Goal: Find specific page/section: Find specific page/section

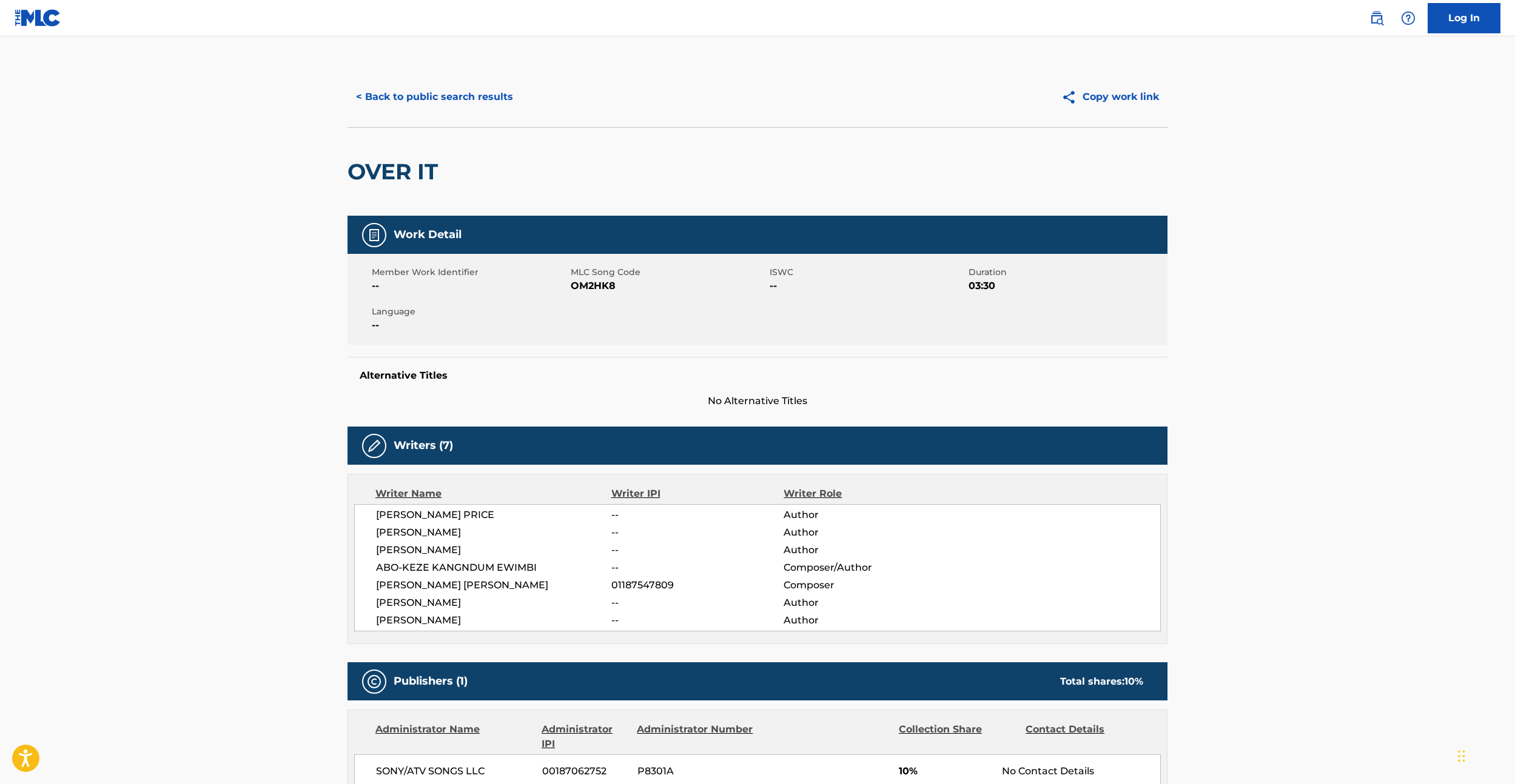
click at [423, 91] on button "< Back to public search results" at bounding box center [434, 97] width 174 height 30
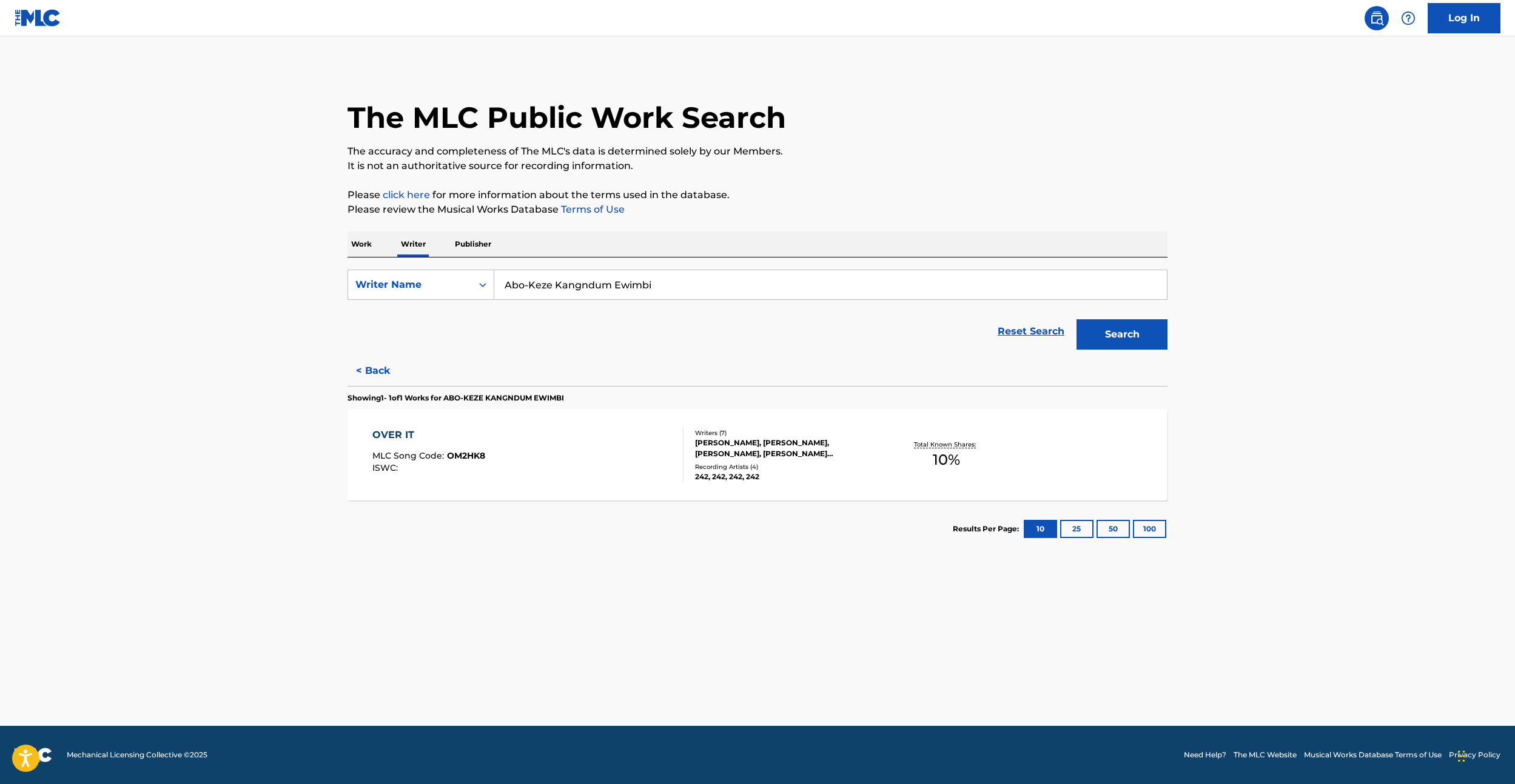
click at [677, 278] on input "Abo-Keze Kangndum Ewimbi" at bounding box center [831, 285] width 672 height 29
click at [350, 231] on p "Work" at bounding box center [361, 244] width 28 height 25
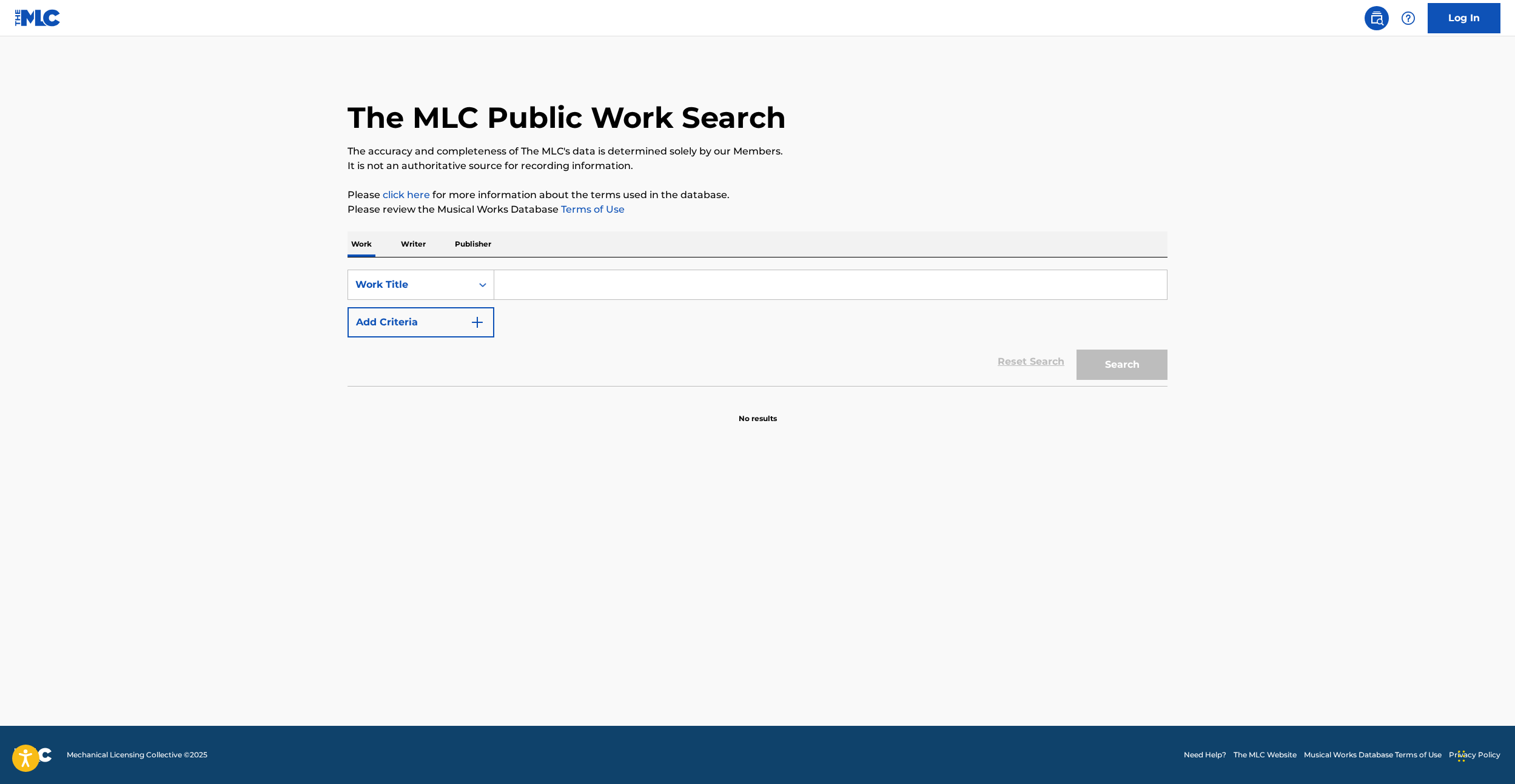
click at [508, 285] on input "Search Form" at bounding box center [831, 285] width 672 height 29
drag, startPoint x: 564, startPoint y: 286, endPoint x: 434, endPoint y: 275, distance: 130.5
click at [436, 277] on div "SearchWithCriteria05d41c57-5a14-4642-9b22-6bb5215cdf1a Work Title bad day5" at bounding box center [758, 285] width 820 height 30
click at [541, 340] on div "day5" at bounding box center [830, 341] width 671 height 22
type input "day5"
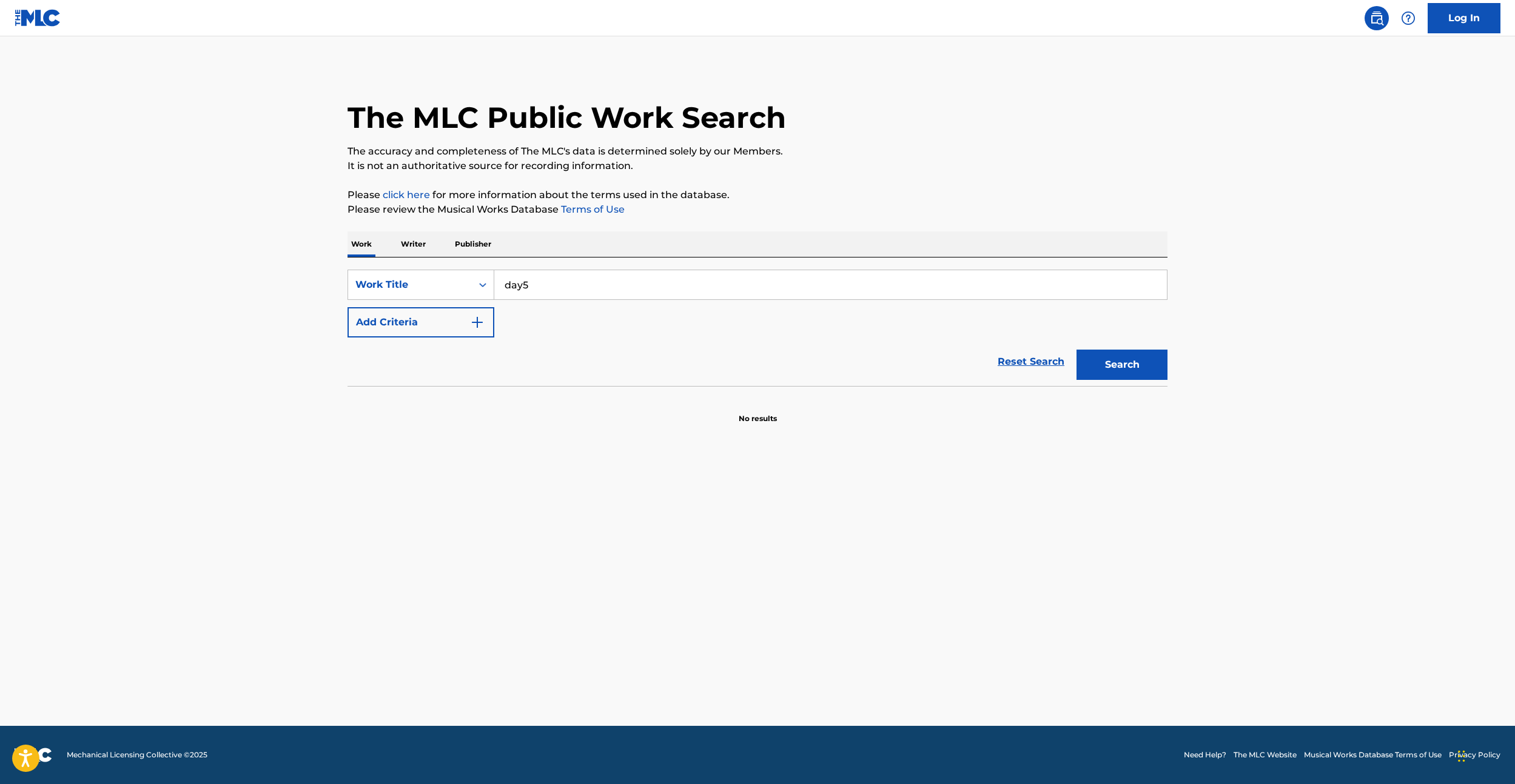
click at [1092, 370] on button "Search" at bounding box center [1121, 365] width 91 height 30
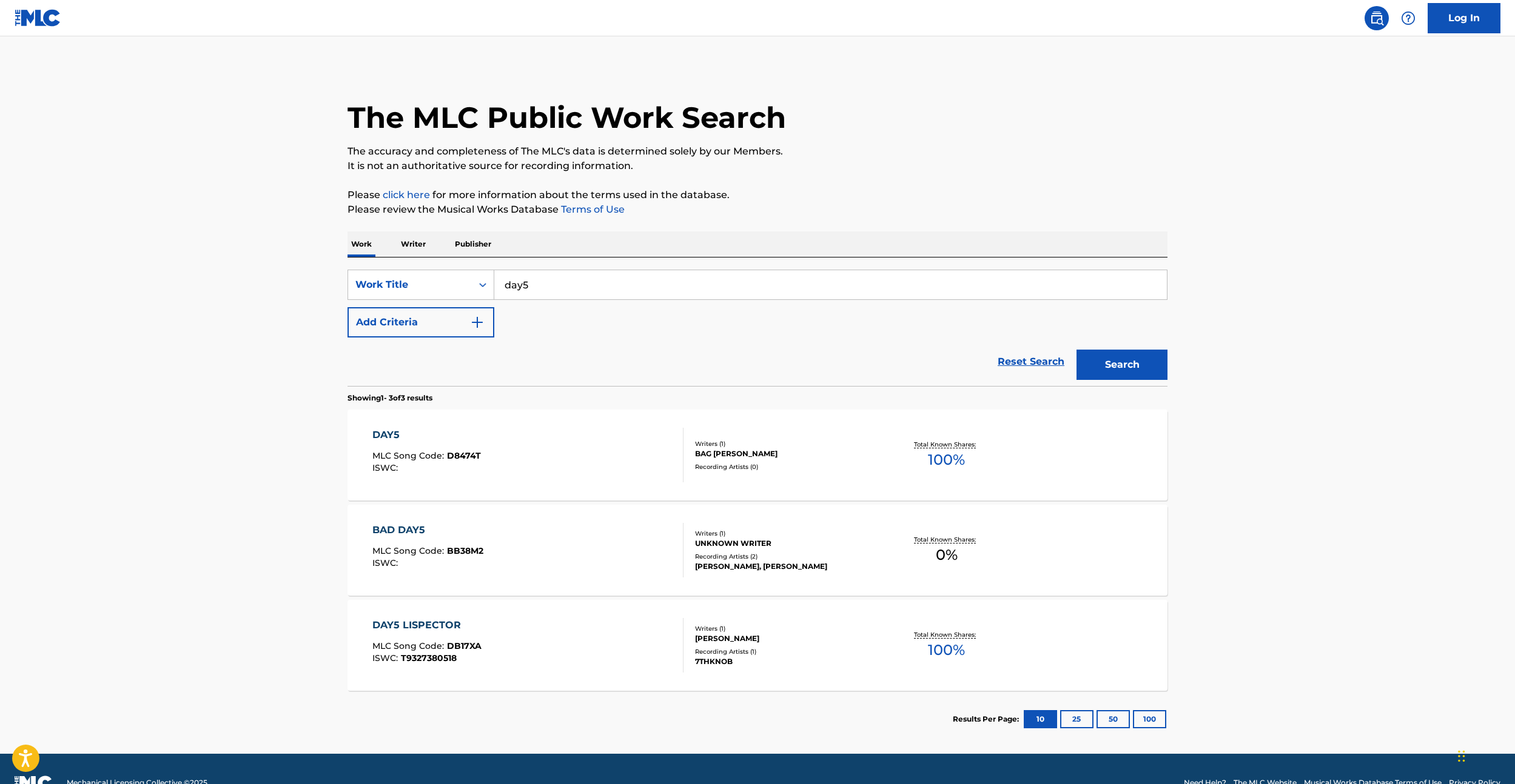
click at [853, 448] on div "BAG [PERSON_NAME]" at bounding box center [786, 453] width 183 height 11
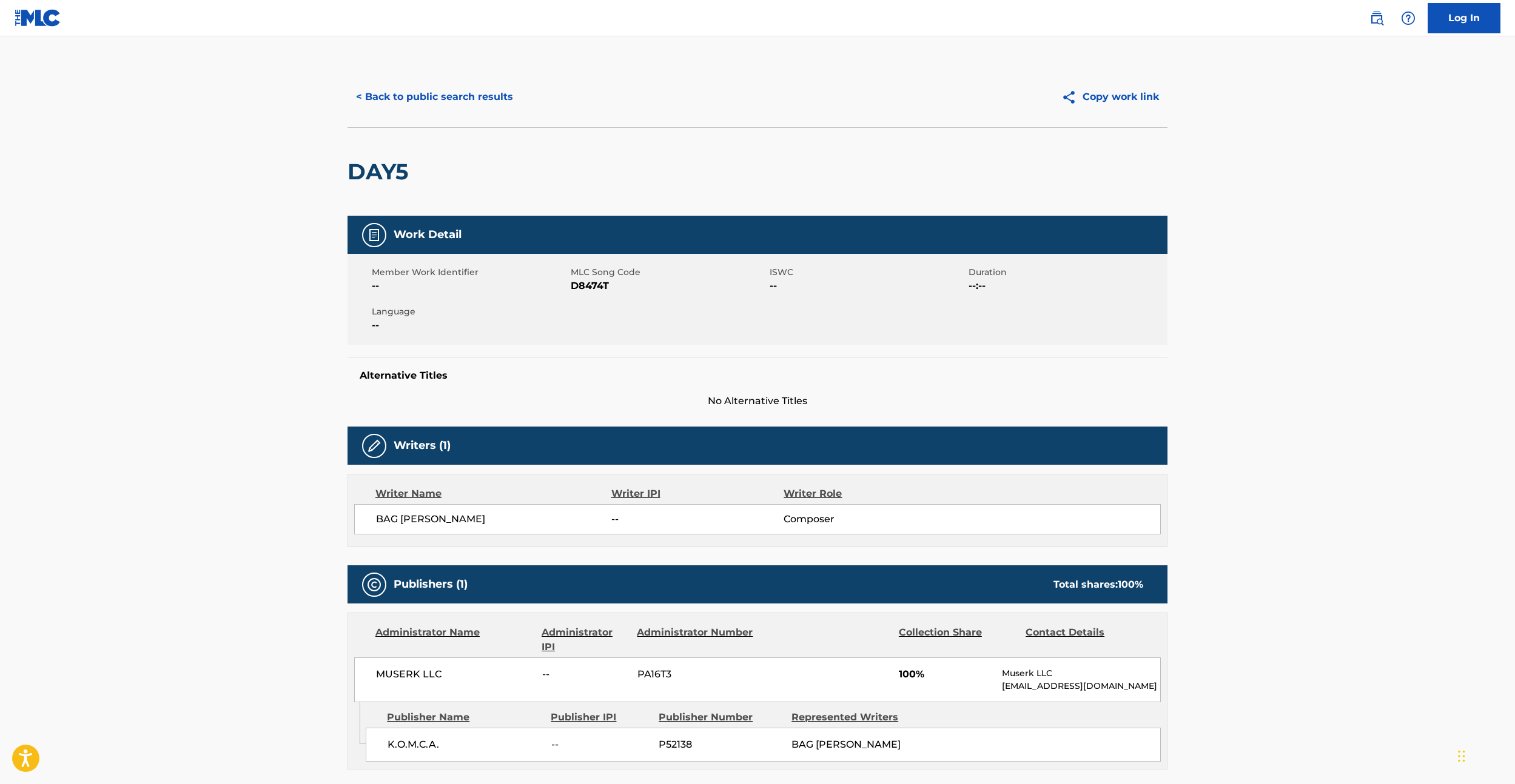
click at [448, 103] on button "< Back to public search results" at bounding box center [434, 97] width 174 height 30
